Goal: Check status

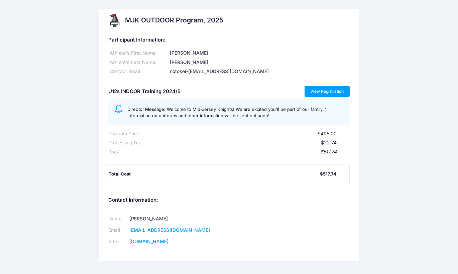
click at [327, 87] on link "View Registration" at bounding box center [327, 91] width 45 height 11
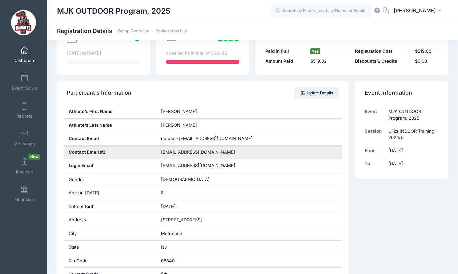
scroll to position [79, 0]
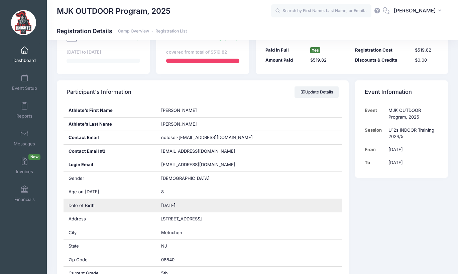
drag, startPoint x: 188, startPoint y: 202, endPoint x: 160, endPoint y: 202, distance: 28.4
click at [160, 202] on div "07/08/2014" at bounding box center [249, 205] width 186 height 13
copy span "07/08/2014"
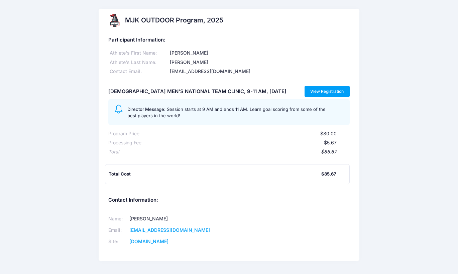
click at [324, 91] on link "View Registration" at bounding box center [327, 91] width 45 height 11
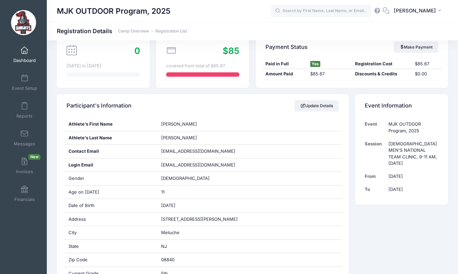
scroll to position [66, 0]
